Goal: Transaction & Acquisition: Purchase product/service

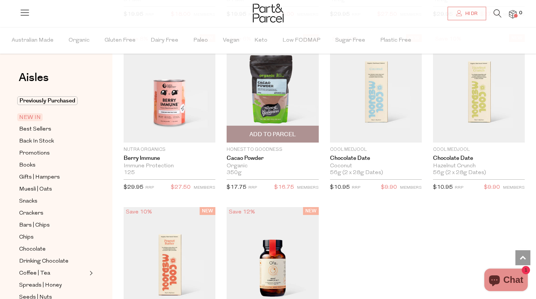
scroll to position [909, 0]
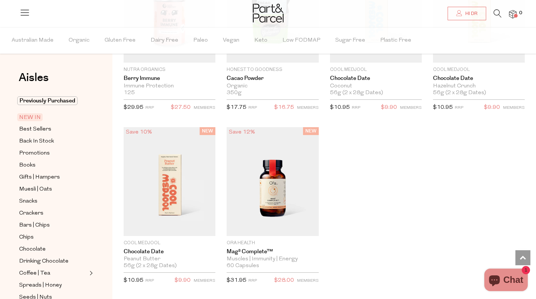
click at [499, 17] on icon at bounding box center [498, 13] width 8 height 8
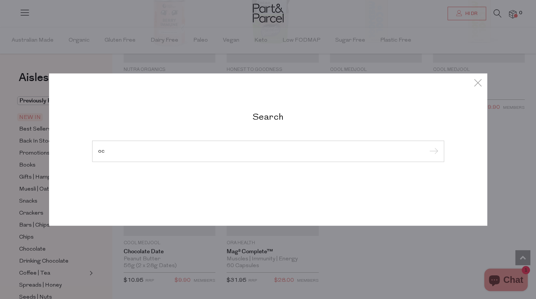
type input "o"
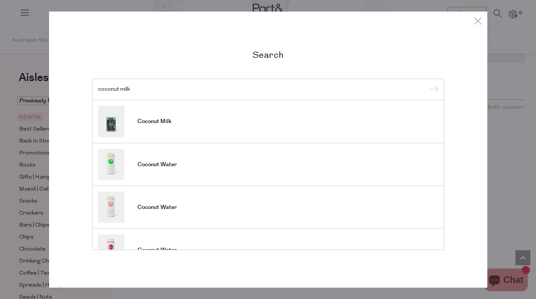
type input "coconut milk"
click at [432, 90] on input "submit" at bounding box center [432, 89] width 11 height 11
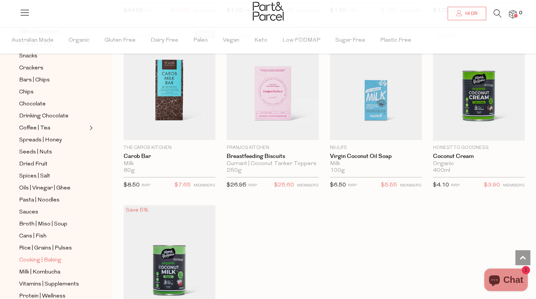
scroll to position [155, 0]
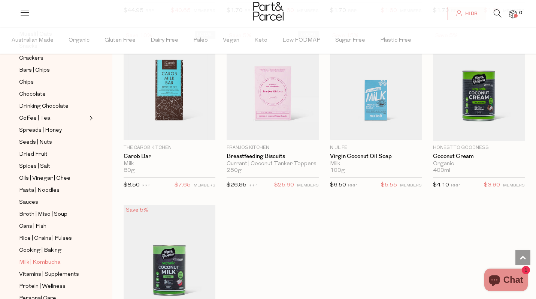
click at [45, 260] on span "Milk | Kombucha" at bounding box center [39, 262] width 41 height 9
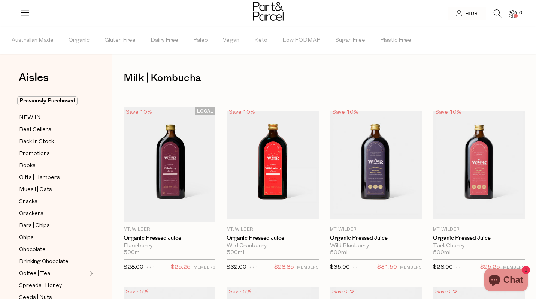
click at [319, 73] on h1 "Milk | Kombucha" at bounding box center [324, 77] width 401 height 17
click at [30, 15] on div at bounding box center [268, 12] width 536 height 24
click at [26, 15] on icon at bounding box center [24, 12] width 10 height 10
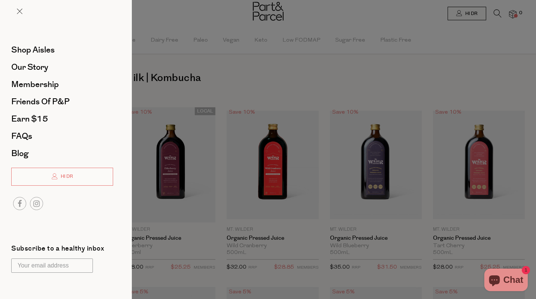
click at [26, 15] on div at bounding box center [66, 17] width 132 height 34
click at [23, 14] on div at bounding box center [66, 17] width 132 height 34
click at [19, 13] on span at bounding box center [20, 12] width 6 height 6
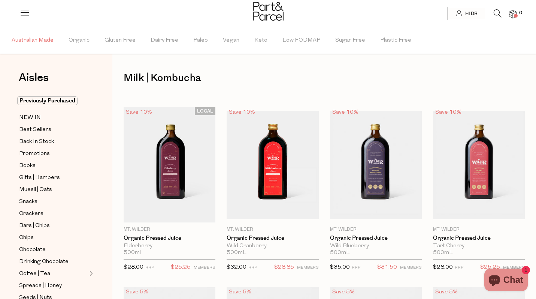
click at [44, 38] on span "Australian Made" at bounding box center [33, 40] width 42 height 26
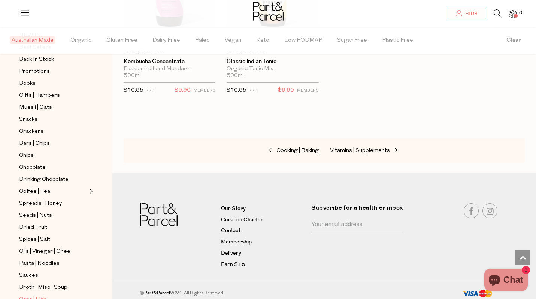
scroll to position [81, 0]
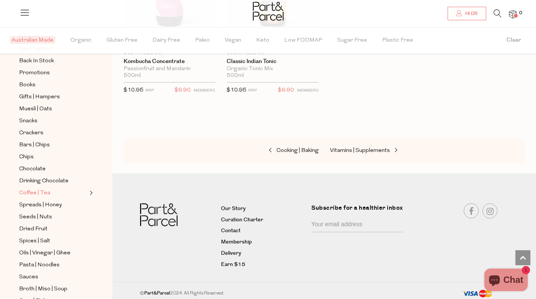
click at [36, 190] on span "Coffee | Tea" at bounding box center [34, 192] width 31 height 9
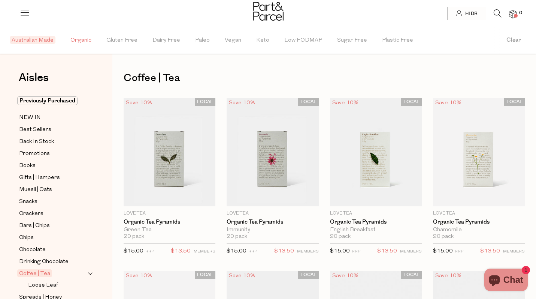
click at [85, 44] on span "Organic" at bounding box center [80, 40] width 21 height 26
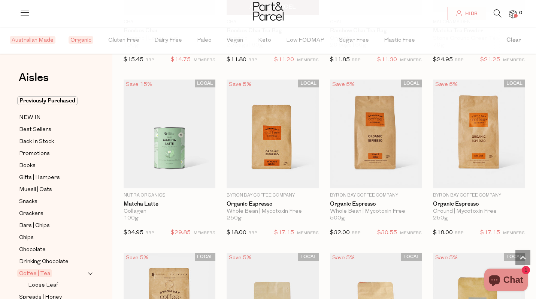
scroll to position [2005, 0]
